Goal: Find specific page/section: Find specific page/section

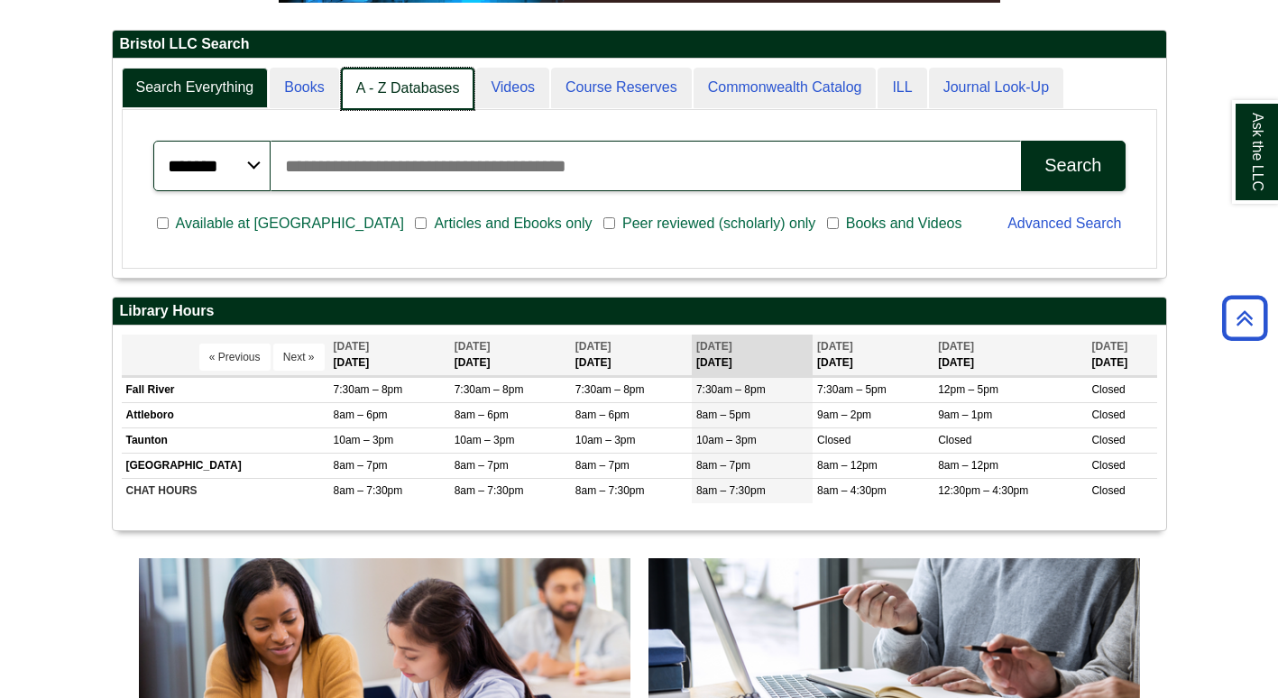
scroll to position [9, 9]
click at [430, 80] on link "A - Z Databases" at bounding box center [408, 89] width 134 height 42
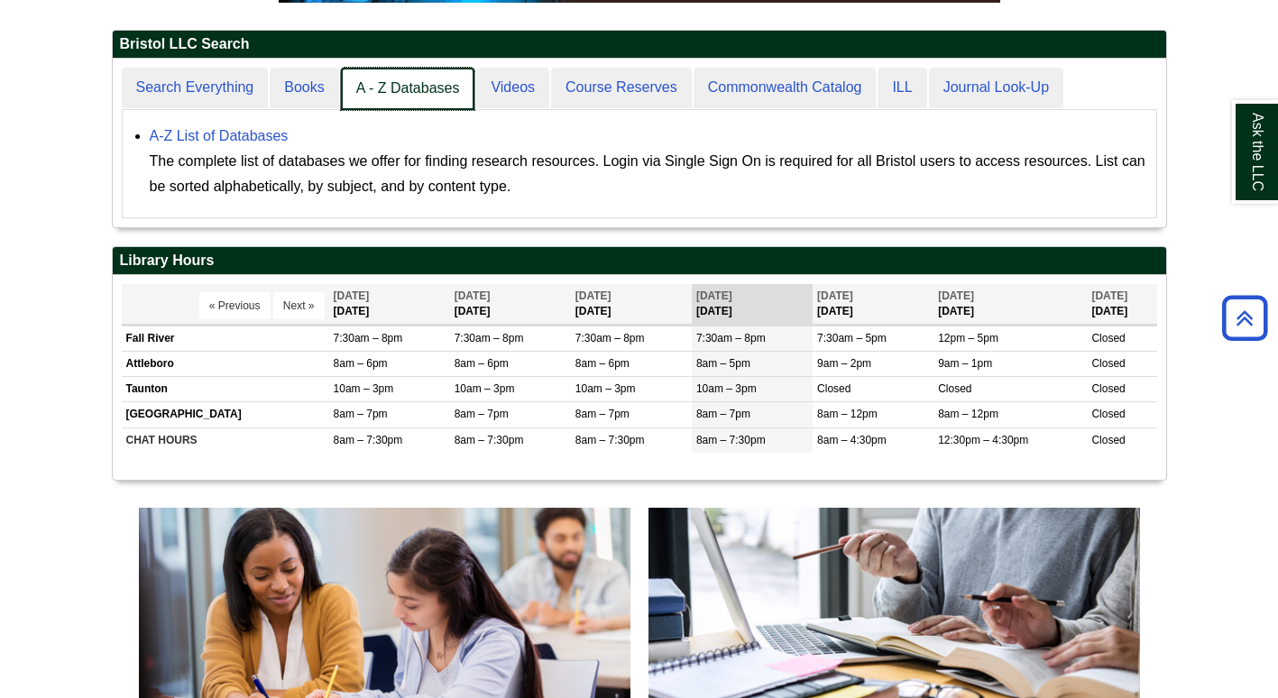
scroll to position [168, 1053]
click at [427, 78] on link "A - Z Databases" at bounding box center [408, 89] width 134 height 42
click at [426, 82] on link "A - Z Databases" at bounding box center [408, 89] width 134 height 42
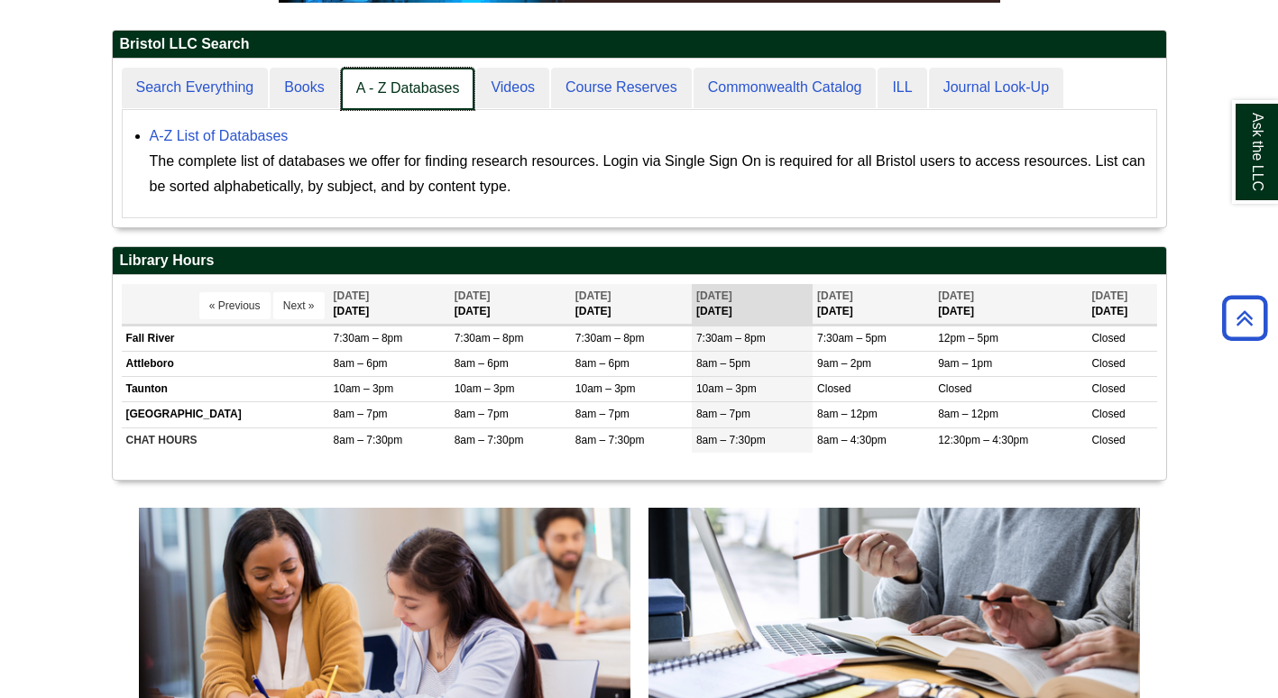
click at [368, 86] on link "A - Z Databases" at bounding box center [408, 89] width 134 height 42
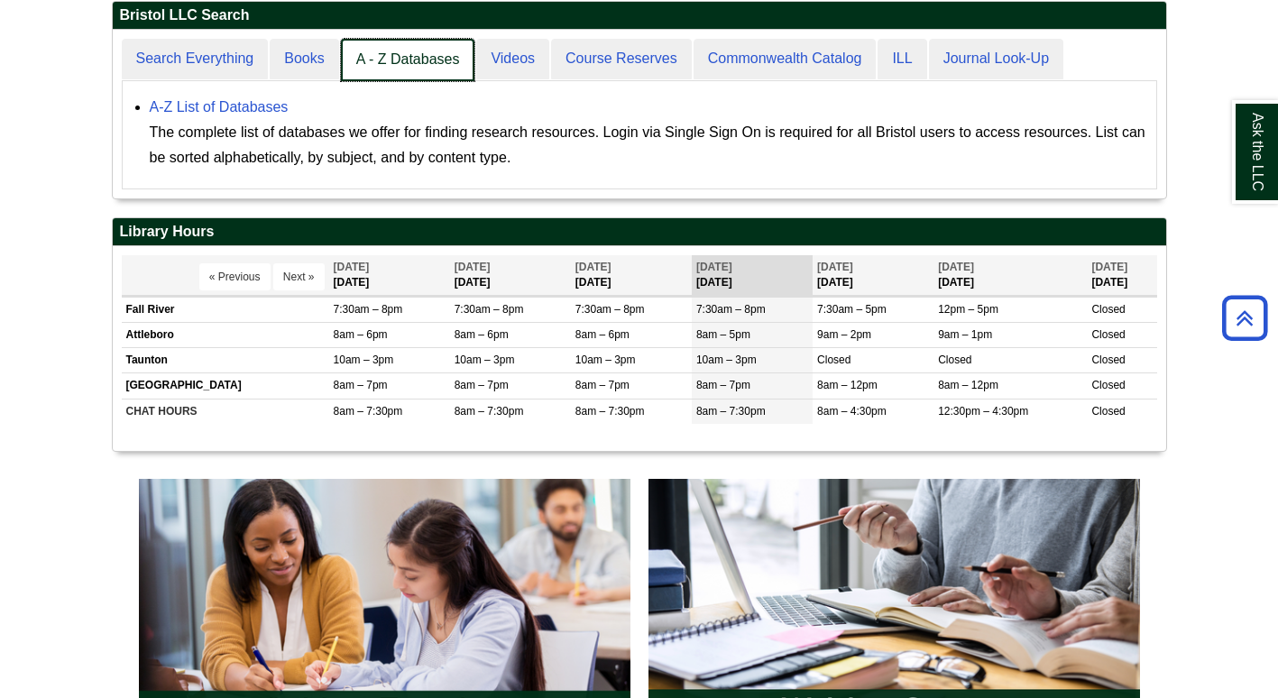
scroll to position [455, 0]
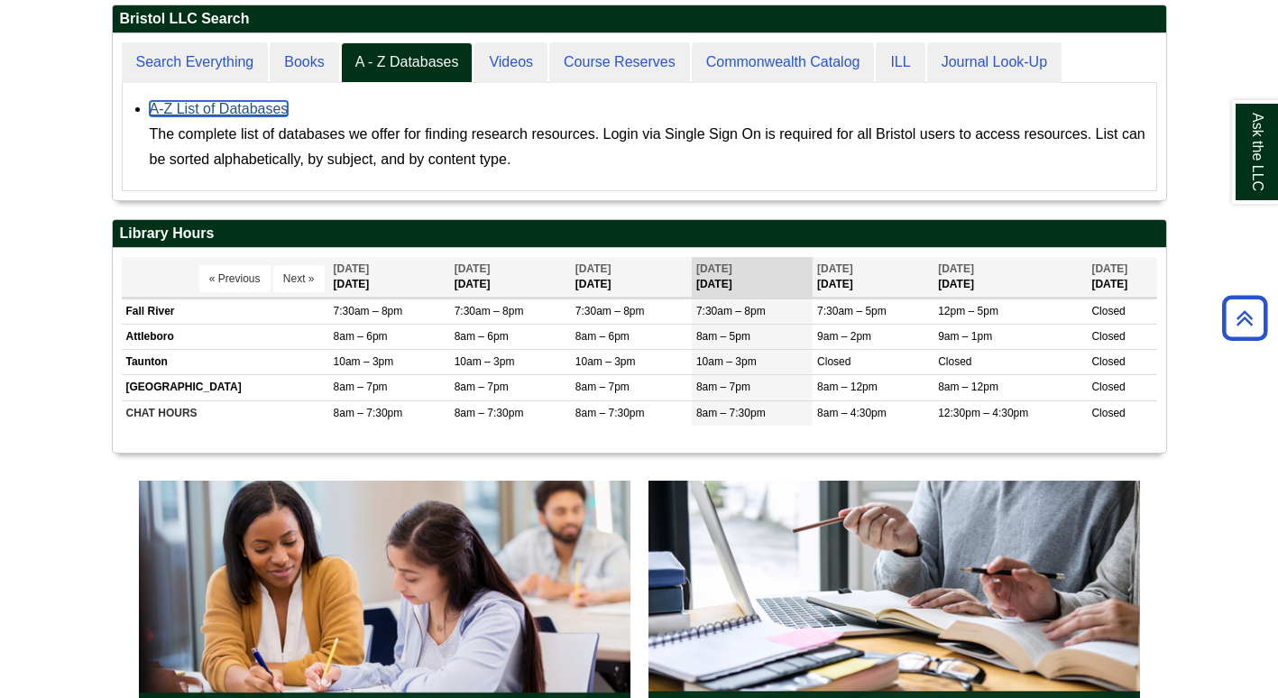
click at [257, 111] on link "A-Z List of Databases" at bounding box center [219, 108] width 139 height 15
click at [778, 133] on div "The complete list of databases we offer for finding research resources. Login v…" at bounding box center [648, 147] width 997 height 51
click at [1081, 165] on div "The complete list of databases we offer for finding research resources. Login v…" at bounding box center [648, 147] width 997 height 51
click at [254, 100] on div "A-Z List of Databases The complete list of databases we offer for finding resea…" at bounding box center [648, 134] width 997 height 76
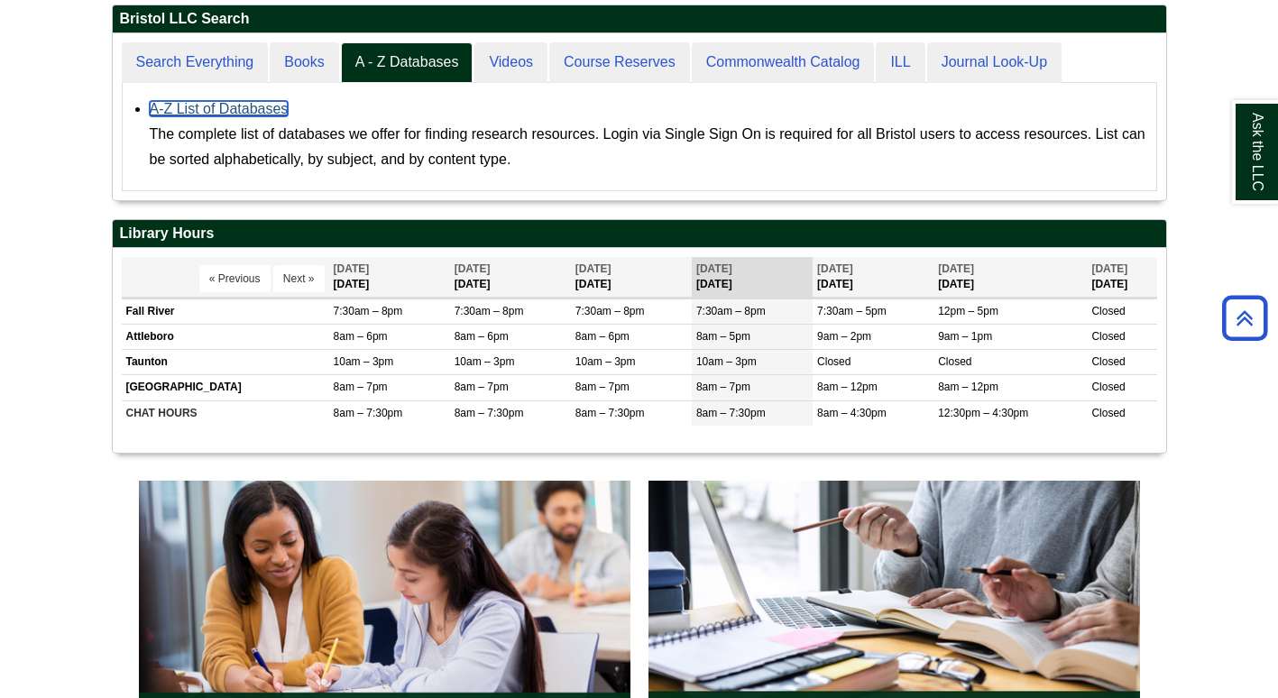
click at [254, 111] on link "A-Z List of Databases" at bounding box center [219, 108] width 139 height 15
click at [253, 113] on link "A-Z List of Databases" at bounding box center [219, 108] width 139 height 15
click at [217, 108] on link "A-Z List of Databases" at bounding box center [219, 108] width 139 height 15
